Goal: Task Accomplishment & Management: Manage account settings

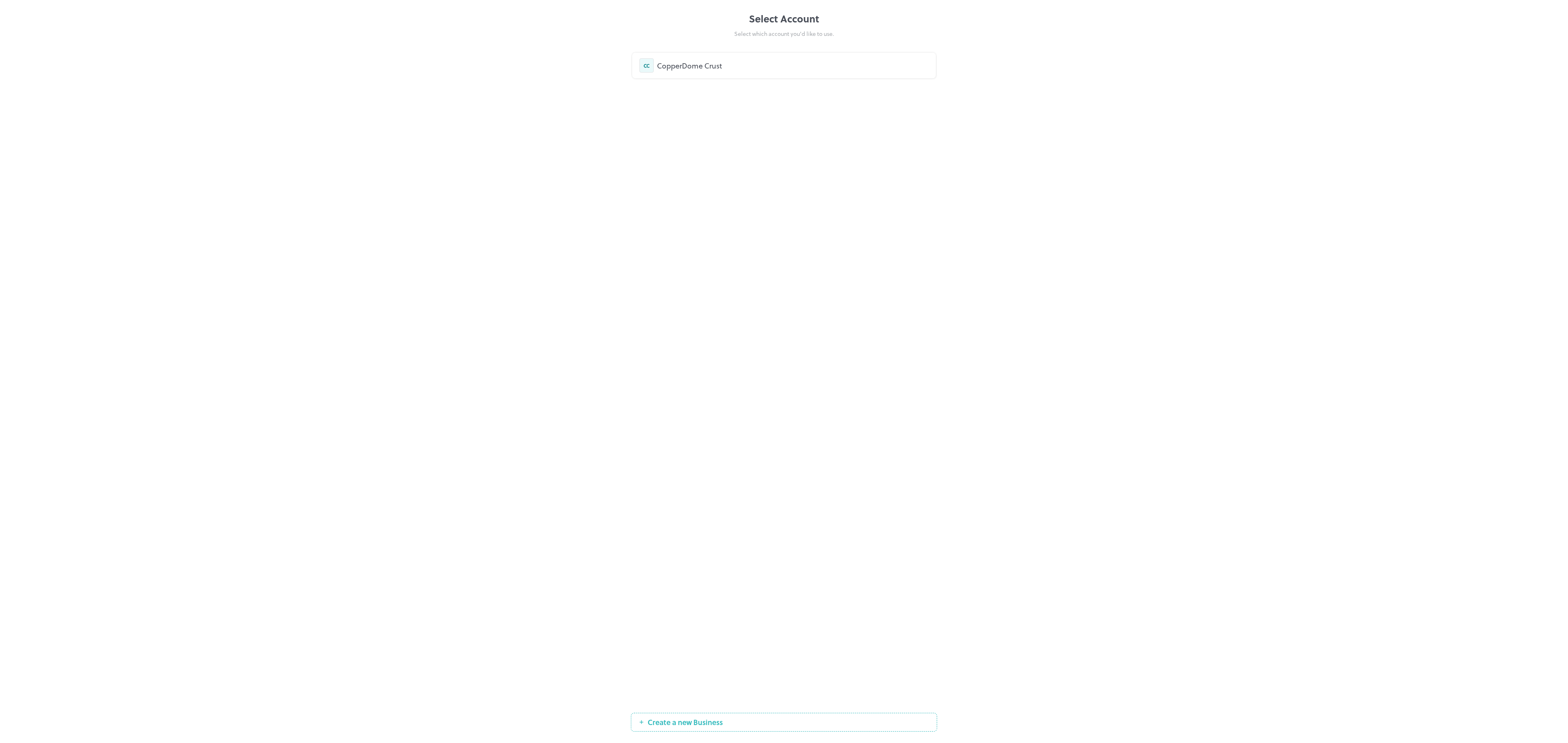
click at [766, 66] on div "CopperDome Crust" at bounding box center [793, 66] width 272 height 11
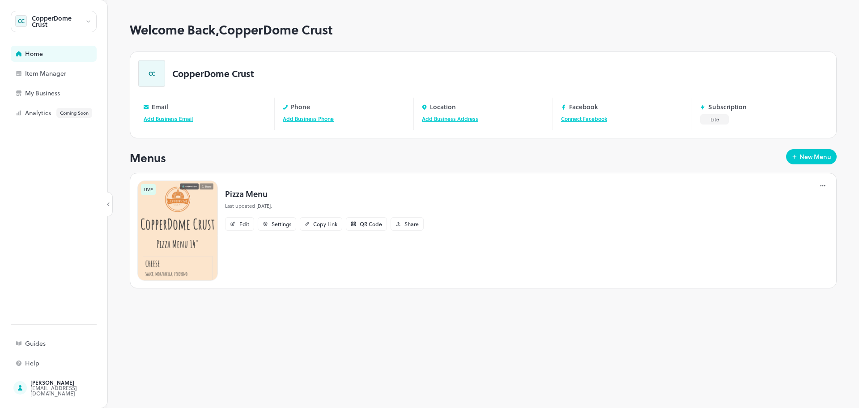
click at [50, 29] on div "CopperDome Crust" at bounding box center [54, 21] width 86 height 21
click at [85, 21] on div at bounding box center [429, 204] width 859 height 408
click at [47, 392] on div "[EMAIL_ADDRESS][DOMAIN_NAME]" at bounding box center [72, 390] width 84 height 11
click at [43, 72] on div "Item Manager" at bounding box center [70, 73] width 90 height 6
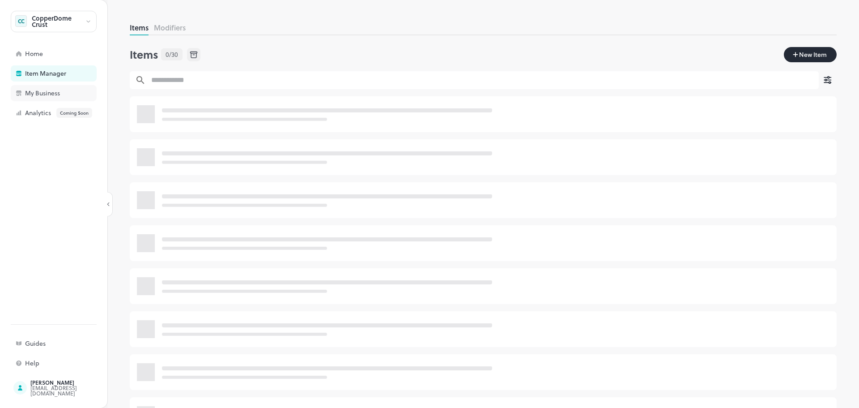
click at [45, 98] on div "My Business" at bounding box center [54, 93] width 86 height 16
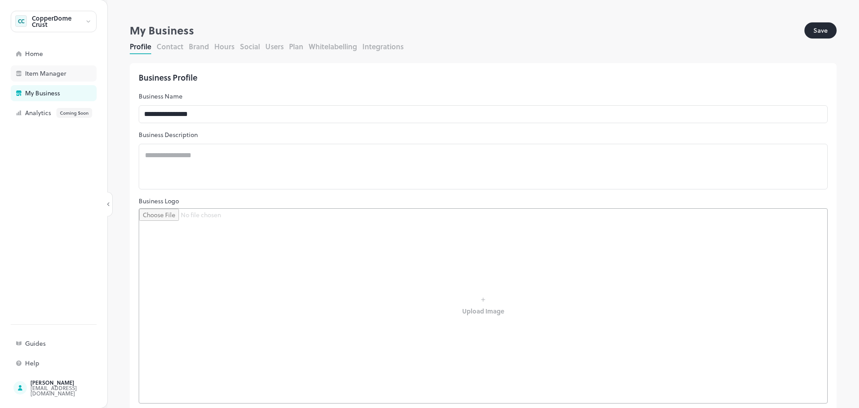
click at [27, 80] on div "Item Manager" at bounding box center [54, 73] width 86 height 16
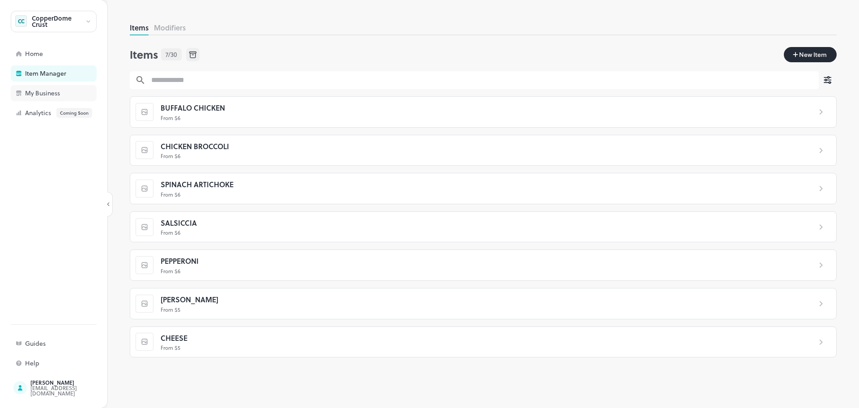
click at [49, 94] on div "My Business" at bounding box center [70, 93] width 90 height 6
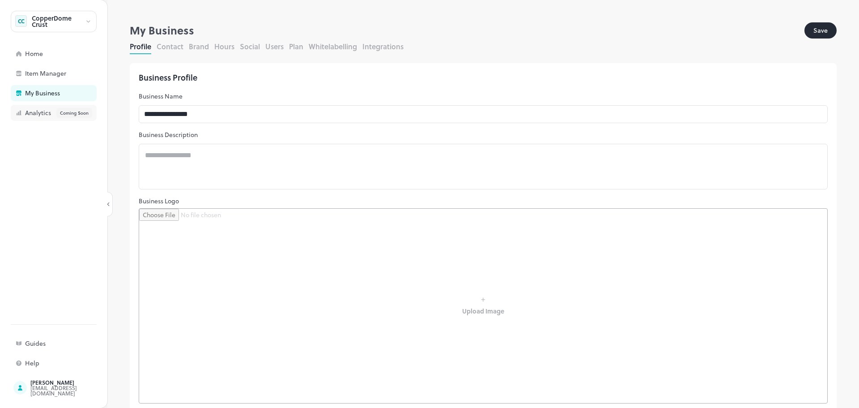
click at [52, 112] on div "Analytics Coming Soon" at bounding box center [70, 113] width 90 height 10
click at [53, 51] on div "Home" at bounding box center [70, 54] width 90 height 6
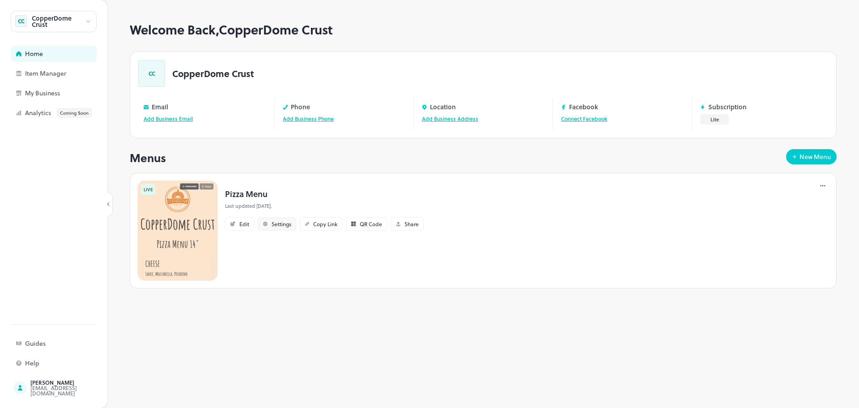
click at [278, 223] on div "Settings" at bounding box center [282, 223] width 20 height 5
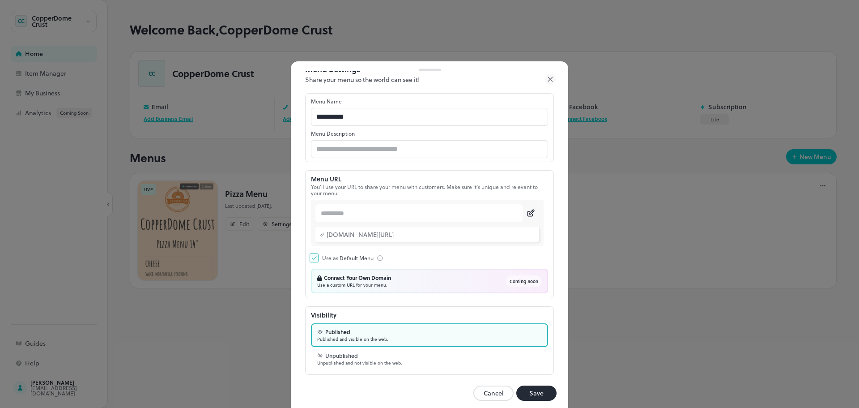
scroll to position [25, 0]
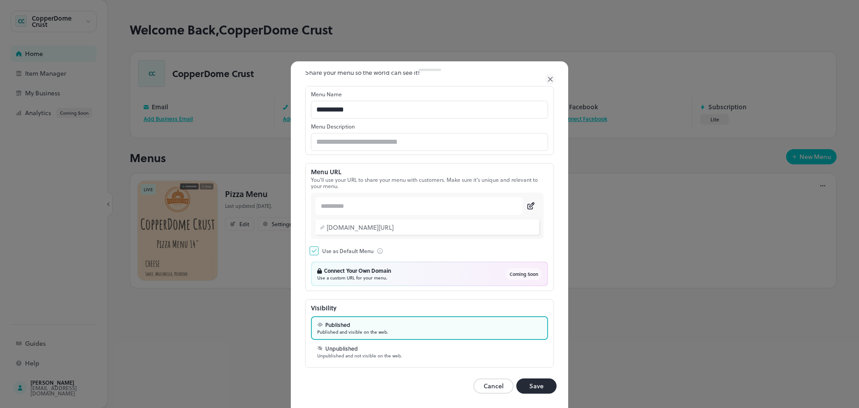
click at [485, 384] on button "Cancel" at bounding box center [493, 385] width 40 height 15
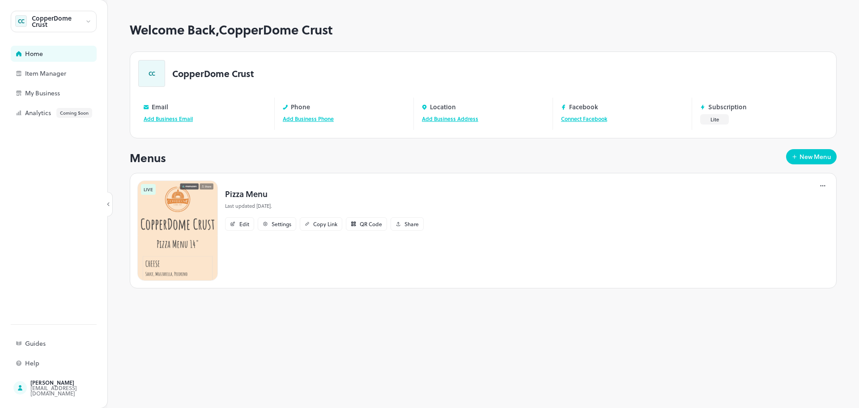
click at [73, 24] on div "CopperDome Crust" at bounding box center [58, 21] width 53 height 13
click at [51, 390] on div at bounding box center [429, 204] width 859 height 408
click at [51, 368] on div "Help" at bounding box center [54, 363] width 86 height 16
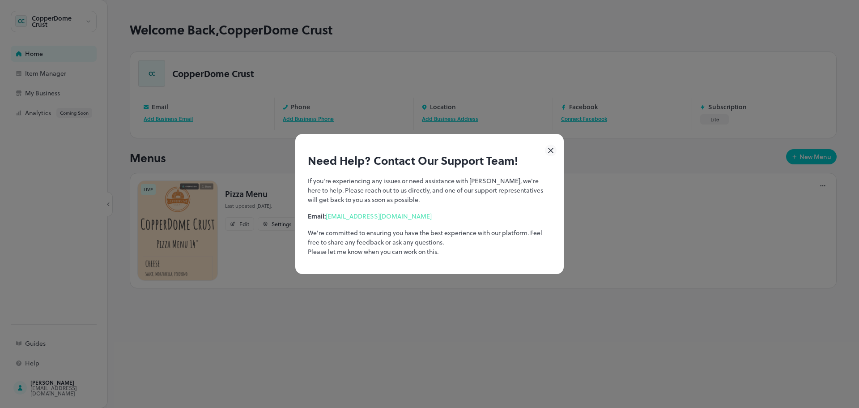
click at [29, 339] on div "Need Help? Contact Our Support Team! If you're experiencing any issues or need …" at bounding box center [429, 204] width 859 height 408
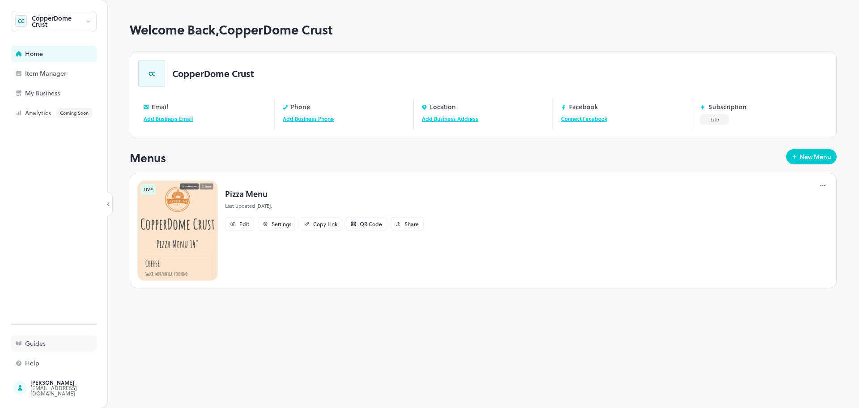
click at [31, 340] on div "Guides" at bounding box center [70, 343] width 90 height 6
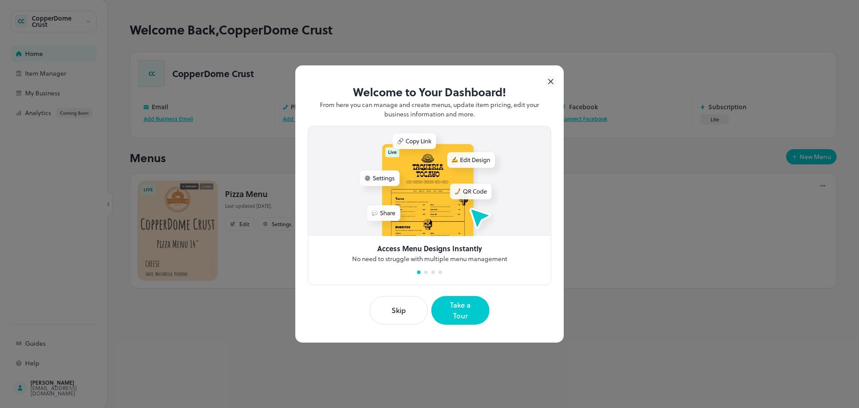
click at [551, 84] on icon at bounding box center [551, 81] width 4 height 4
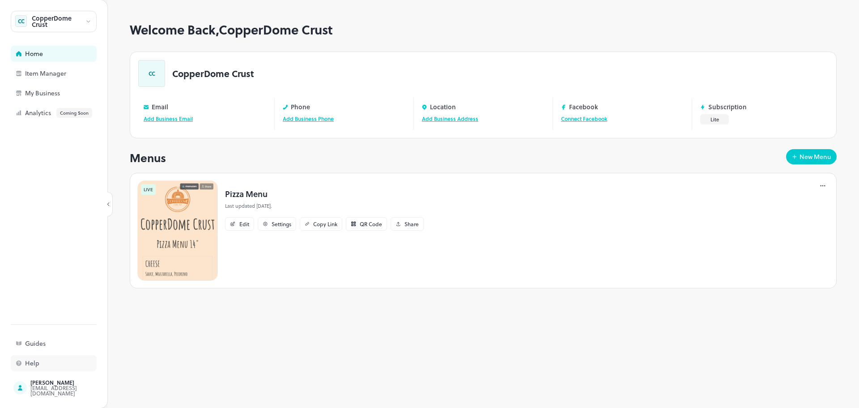
click at [44, 367] on div "Help" at bounding box center [54, 363] width 86 height 16
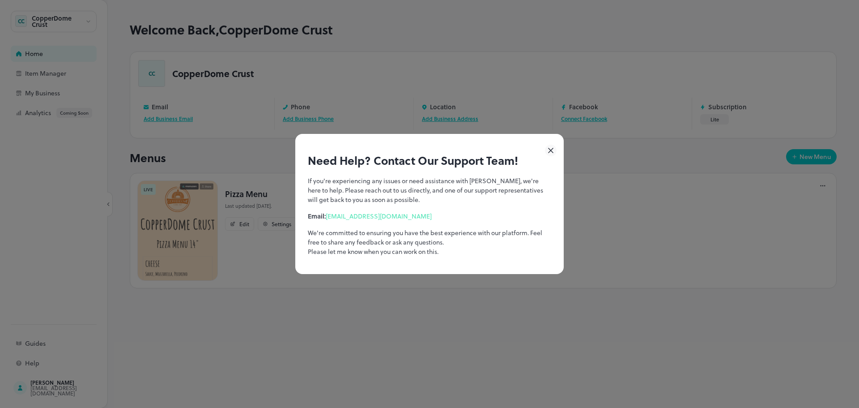
click at [549, 150] on icon at bounding box center [551, 151] width 12 height 12
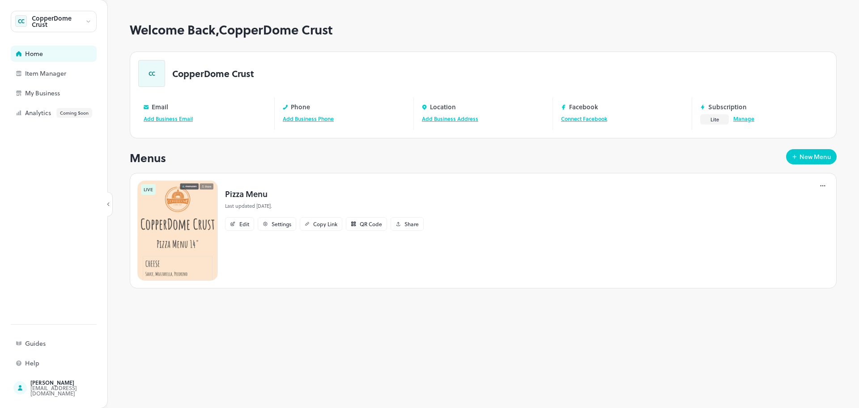
click at [742, 118] on link "Manage" at bounding box center [744, 119] width 21 height 8
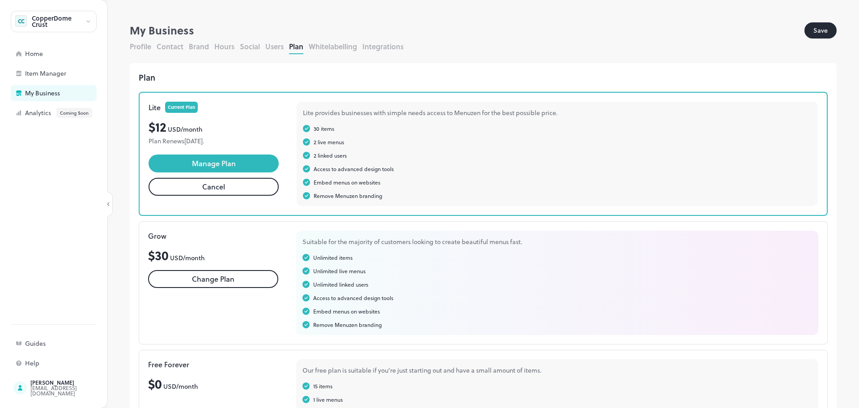
drag, startPoint x: 221, startPoint y: 161, endPoint x: 289, endPoint y: 76, distance: 108.8
click at [289, 76] on div "Plan" at bounding box center [483, 77] width 689 height 11
click at [234, 188] on button "Cancel" at bounding box center [214, 187] width 130 height 18
